Goal: Information Seeking & Learning: Check status

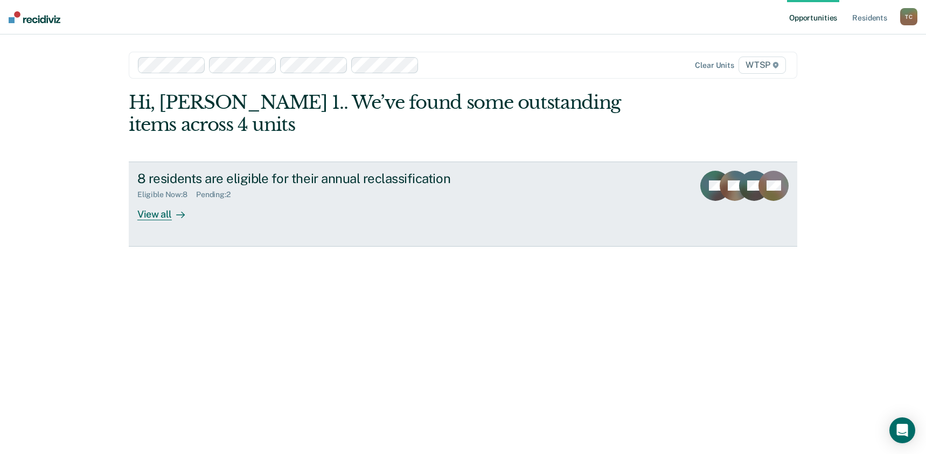
click at [163, 211] on div "View all" at bounding box center [167, 209] width 60 height 21
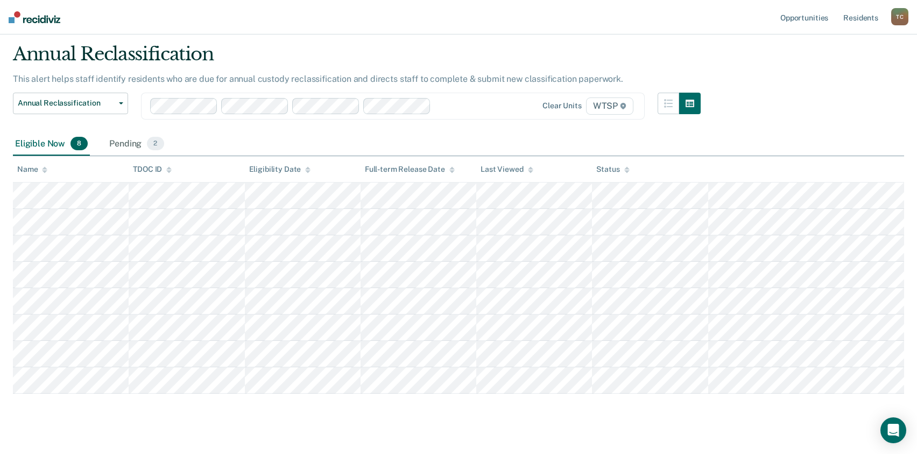
scroll to position [48, 0]
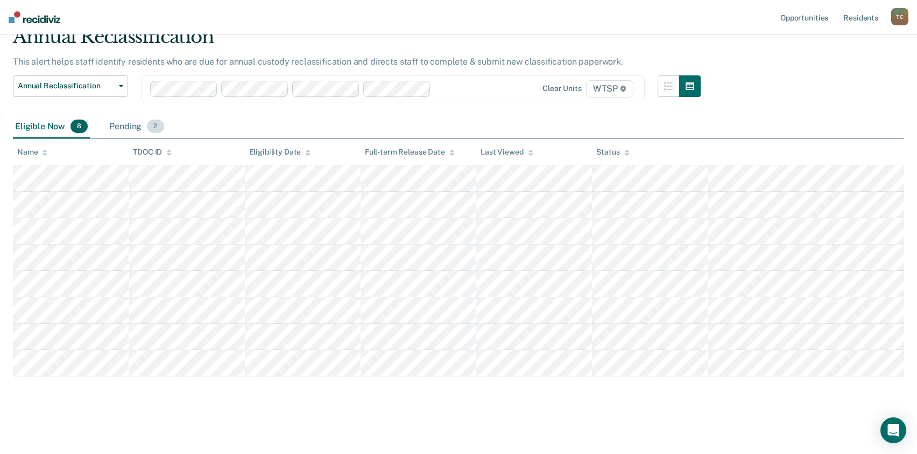
click at [125, 129] on div "Pending 2" at bounding box center [136, 127] width 59 height 24
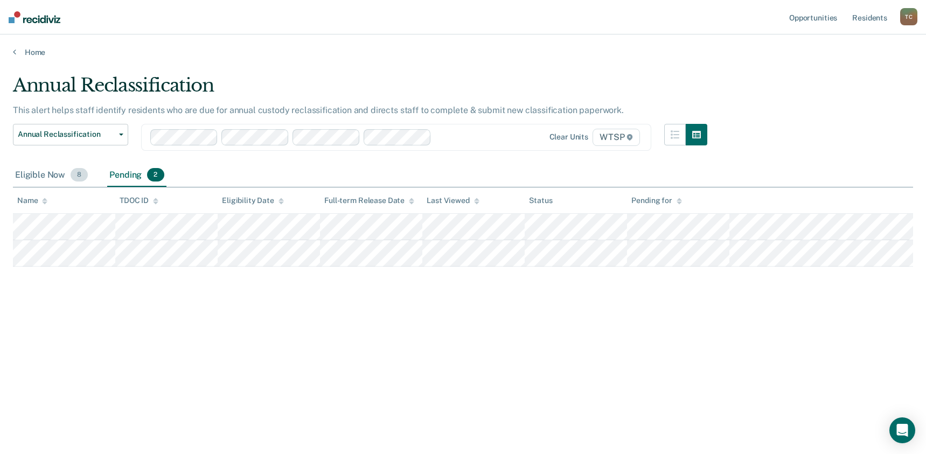
click at [41, 174] on div "Eligible Now 8" at bounding box center [51, 176] width 77 height 24
